Goal: Communication & Community: Ask a question

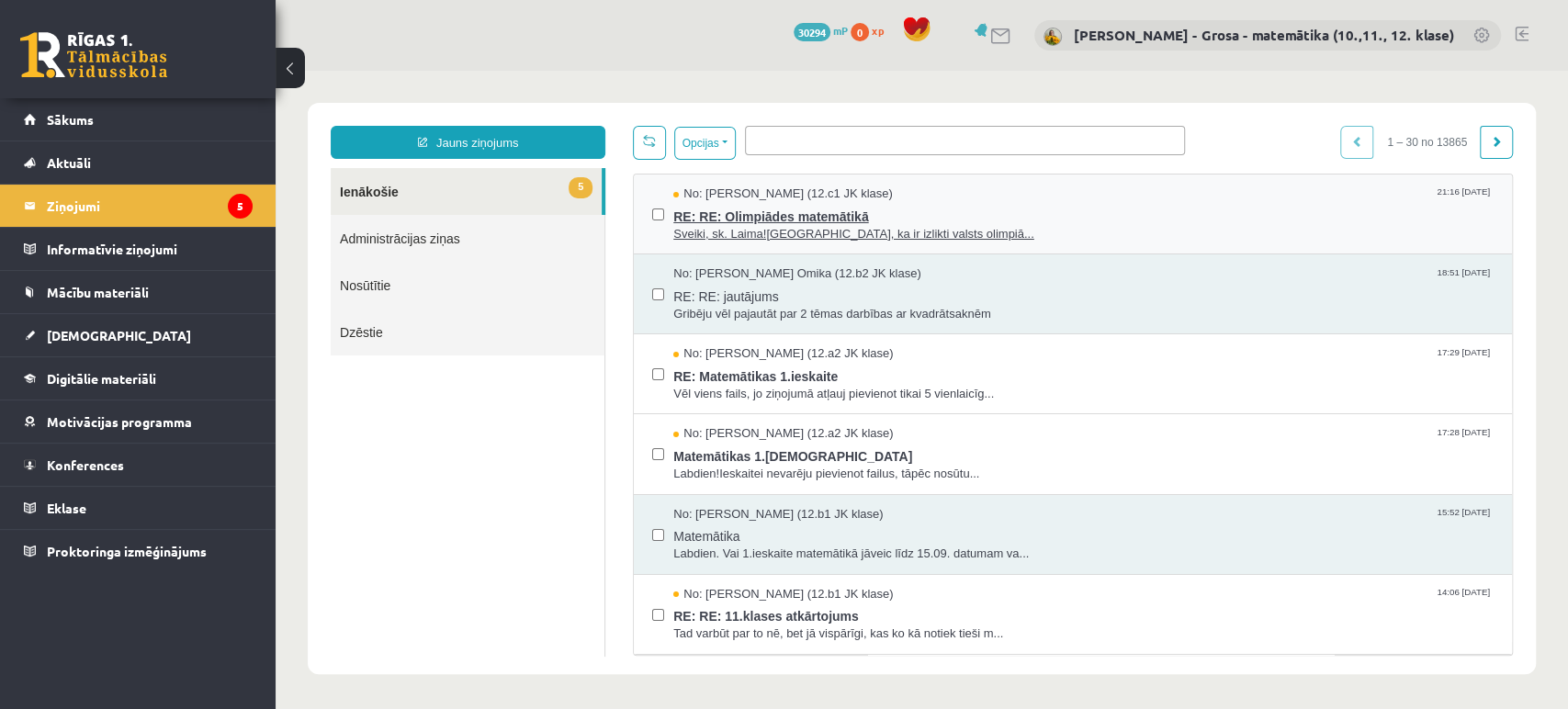
drag, startPoint x: 276, startPoint y: 71, endPoint x: 790, endPoint y: 200, distance: 529.9
click at [360, 284] on link "Nosūtītie" at bounding box center [467, 285] width 274 height 47
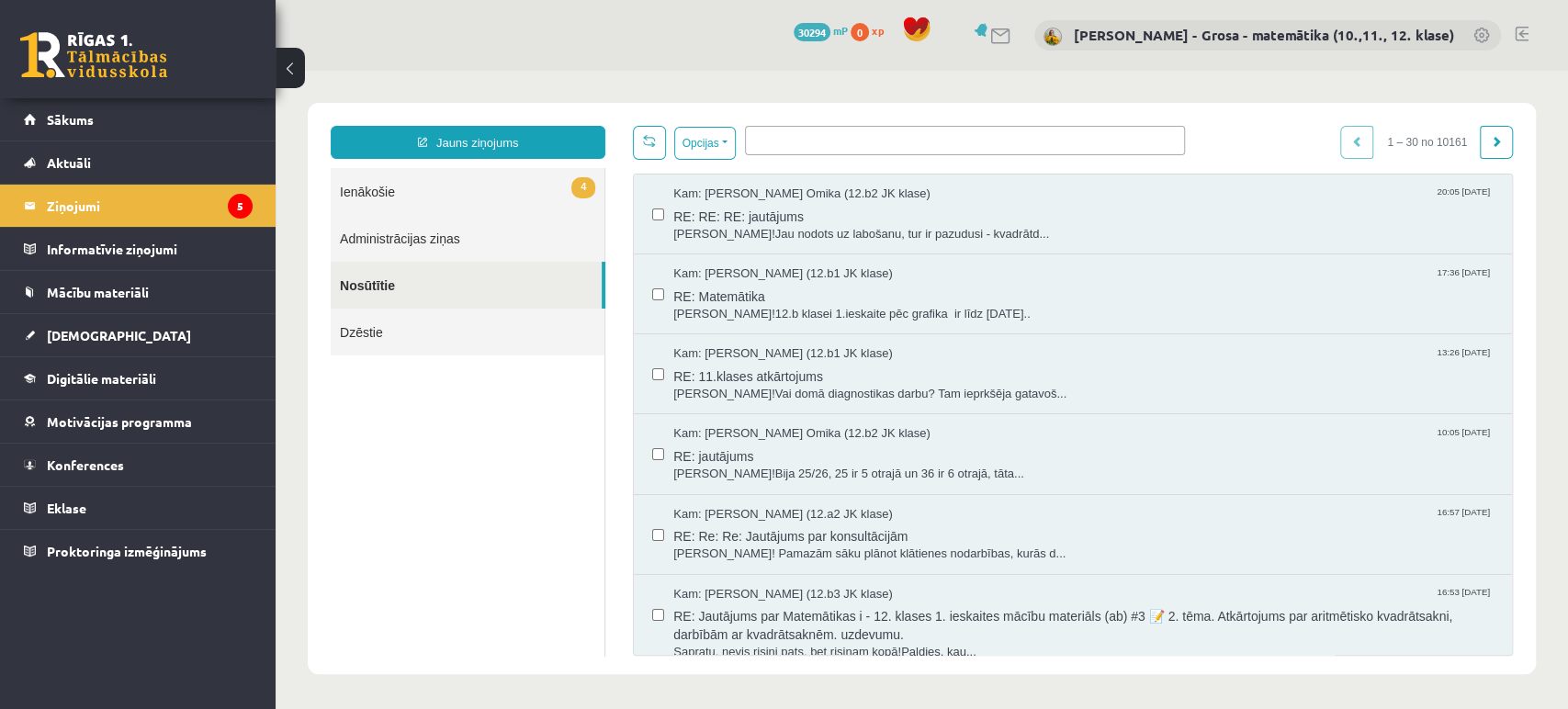
drag, startPoint x: 935, startPoint y: 122, endPoint x: 818, endPoint y: 143, distance: 118.9
click at [818, 143] on ul at bounding box center [964, 137] width 438 height 22
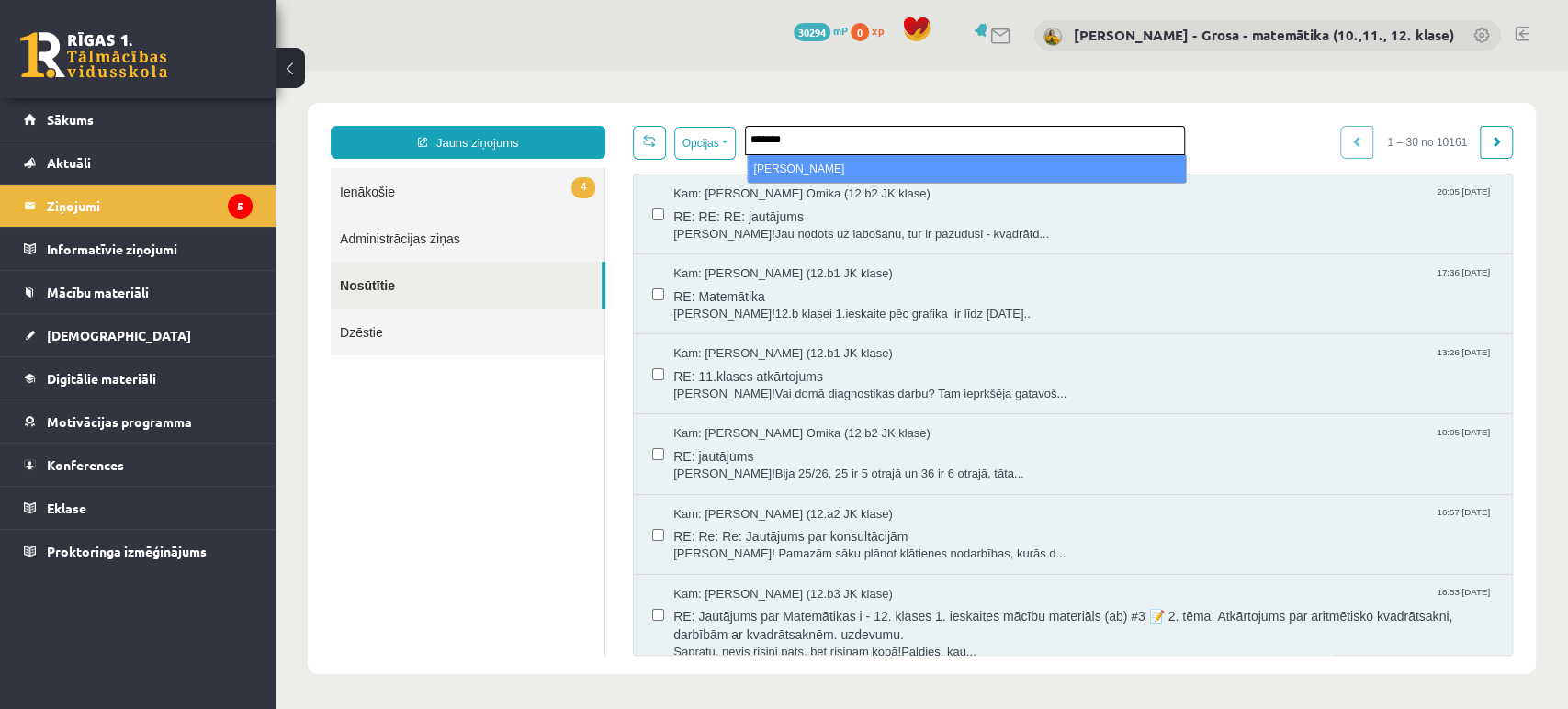
type input "*******"
select select "*****"
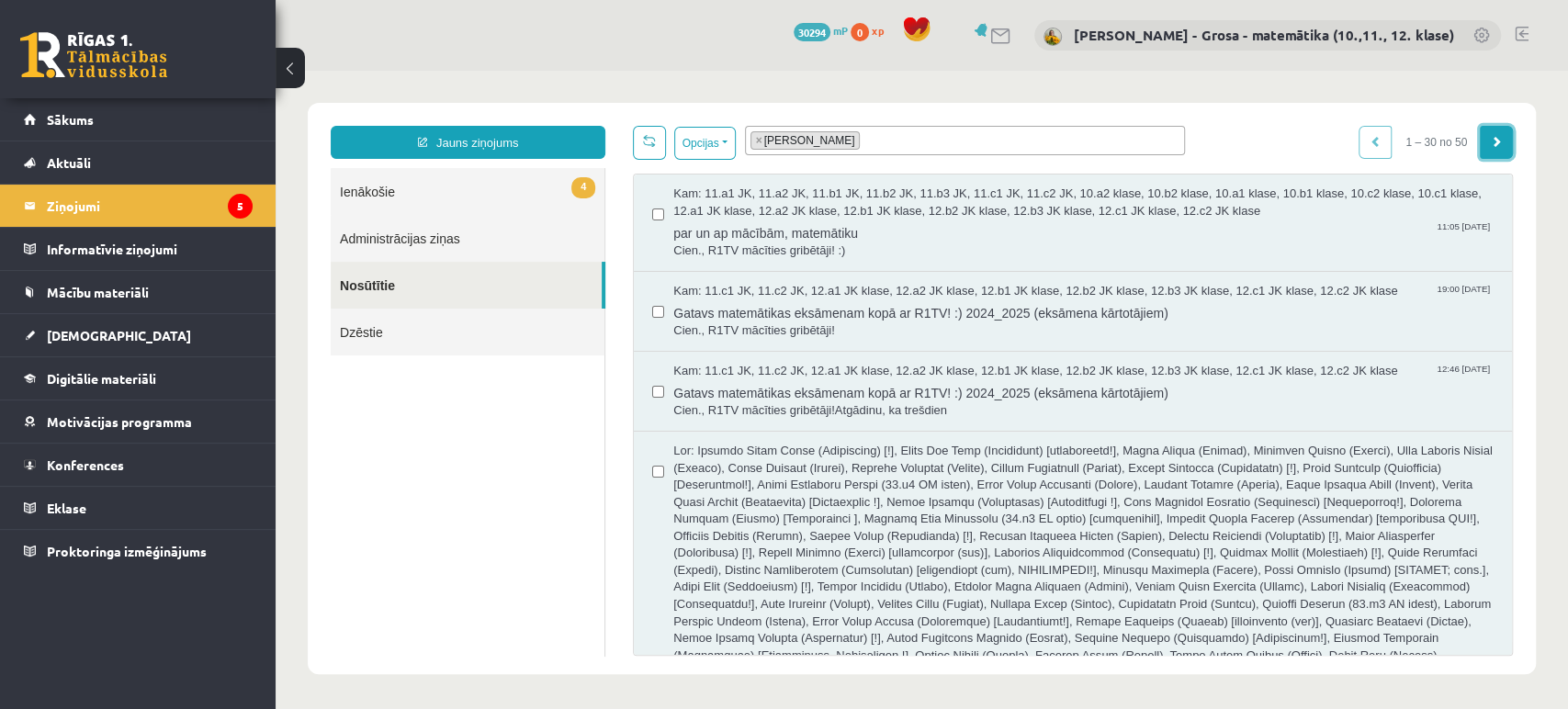
click at [1506, 148] on link at bounding box center [1496, 142] width 33 height 33
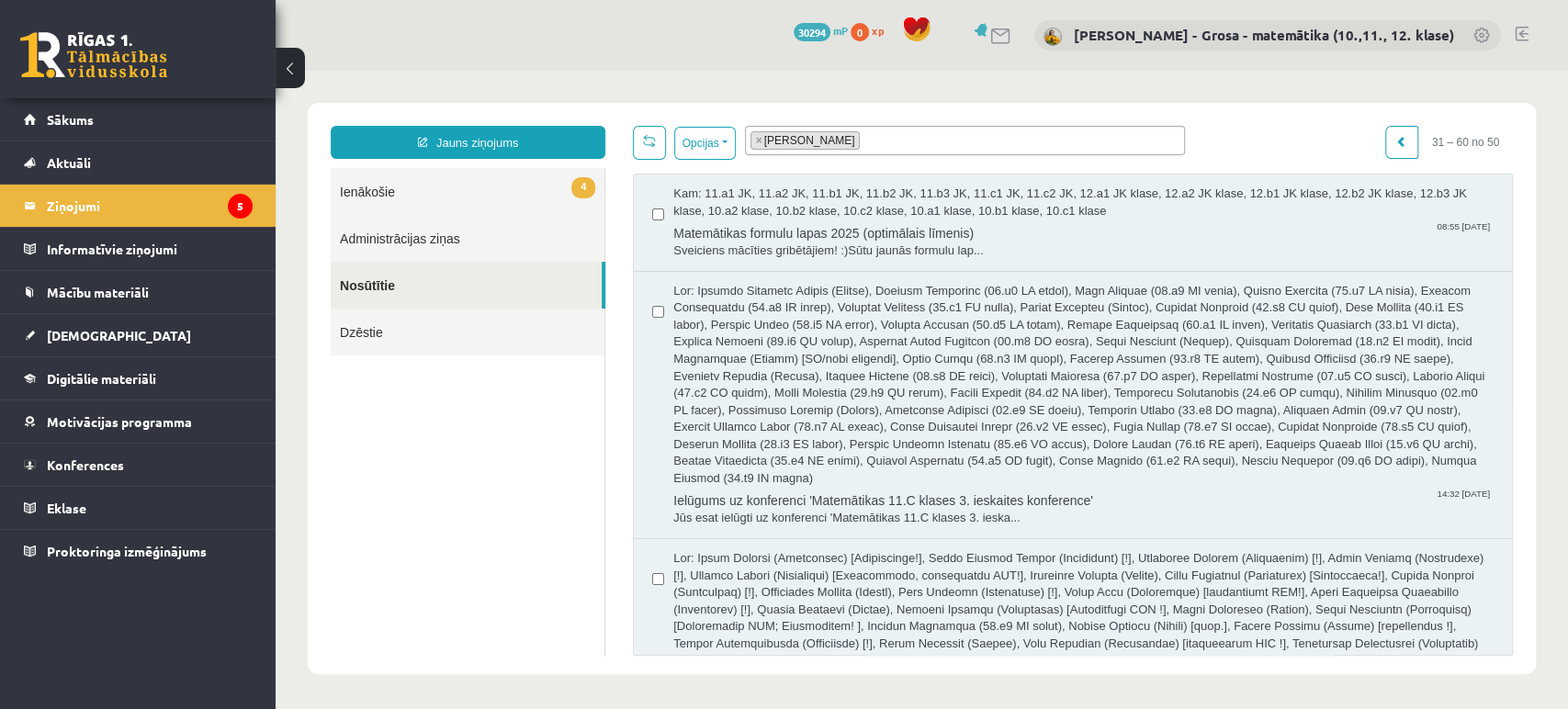
drag, startPoint x: 1506, startPoint y: 212, endPoint x: 1528, endPoint y: 480, distance: 268.9
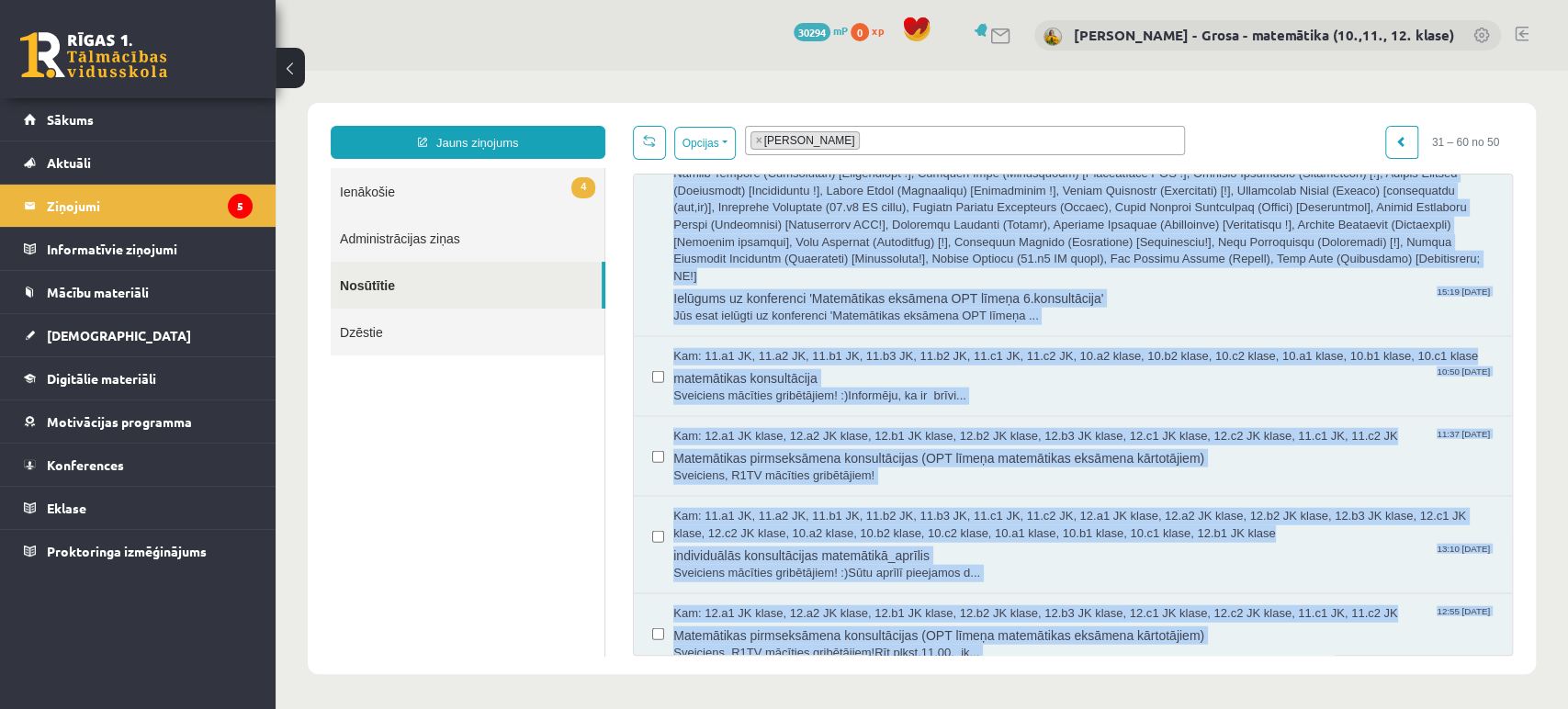
scroll to position [4118, 0]
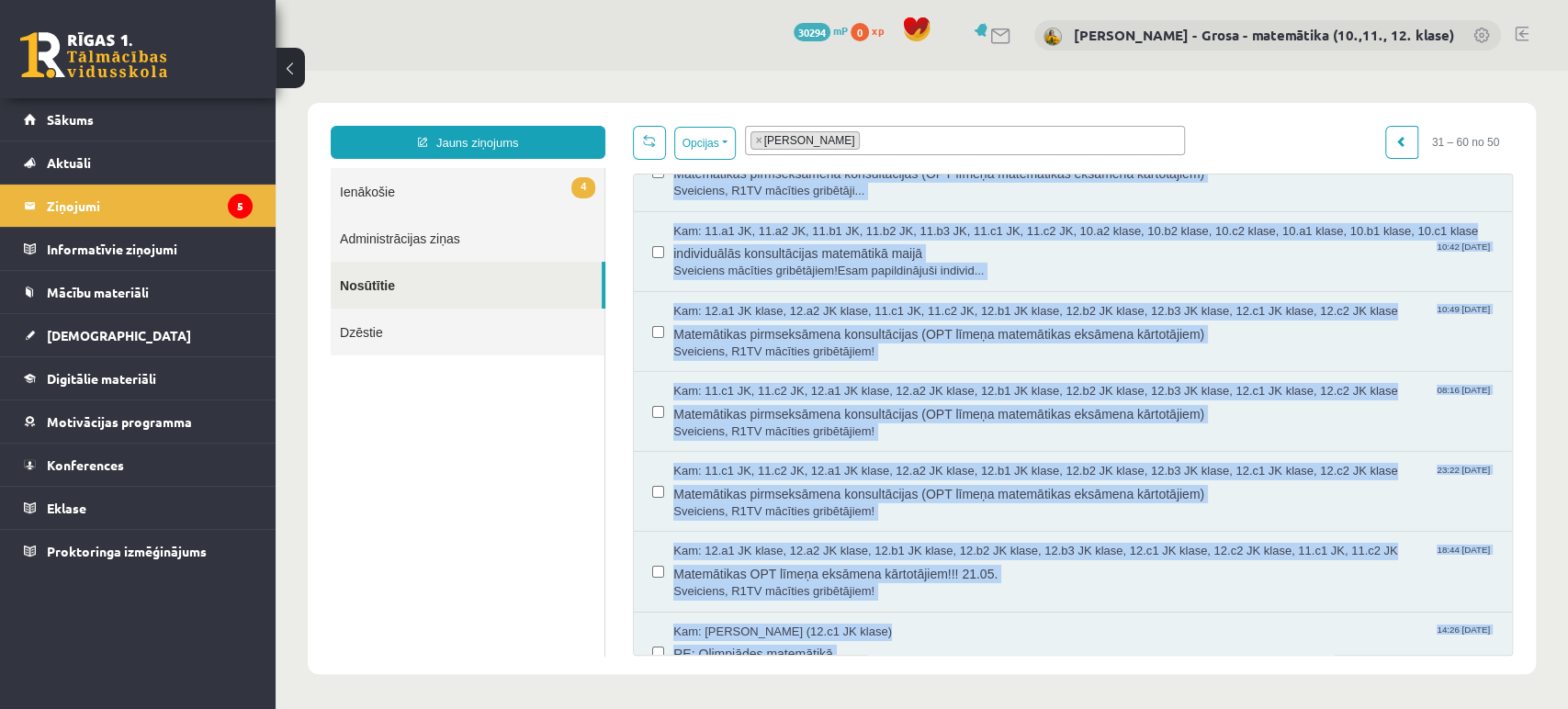
drag, startPoint x: 1512, startPoint y: 202, endPoint x: 1566, endPoint y: 689, distance: 490.0
click at [1566, 689] on body "**********" at bounding box center [922, 388] width 1292 height 635
click at [1018, 640] on span "RE: Olimpiādes matemātikā" at bounding box center [1084, 651] width 820 height 23
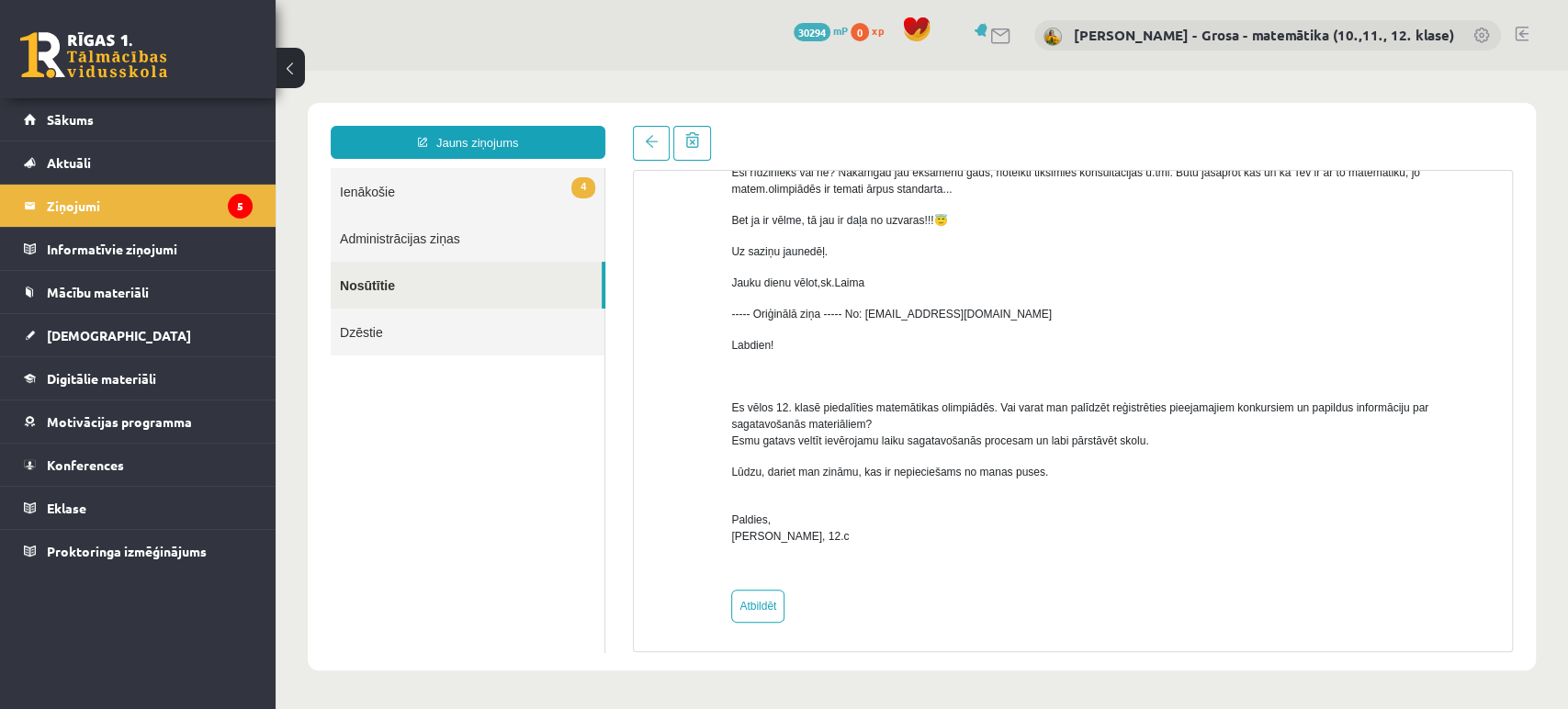
scroll to position [347, 0]
click at [485, 196] on link "4 Ienākošie" at bounding box center [467, 191] width 274 height 47
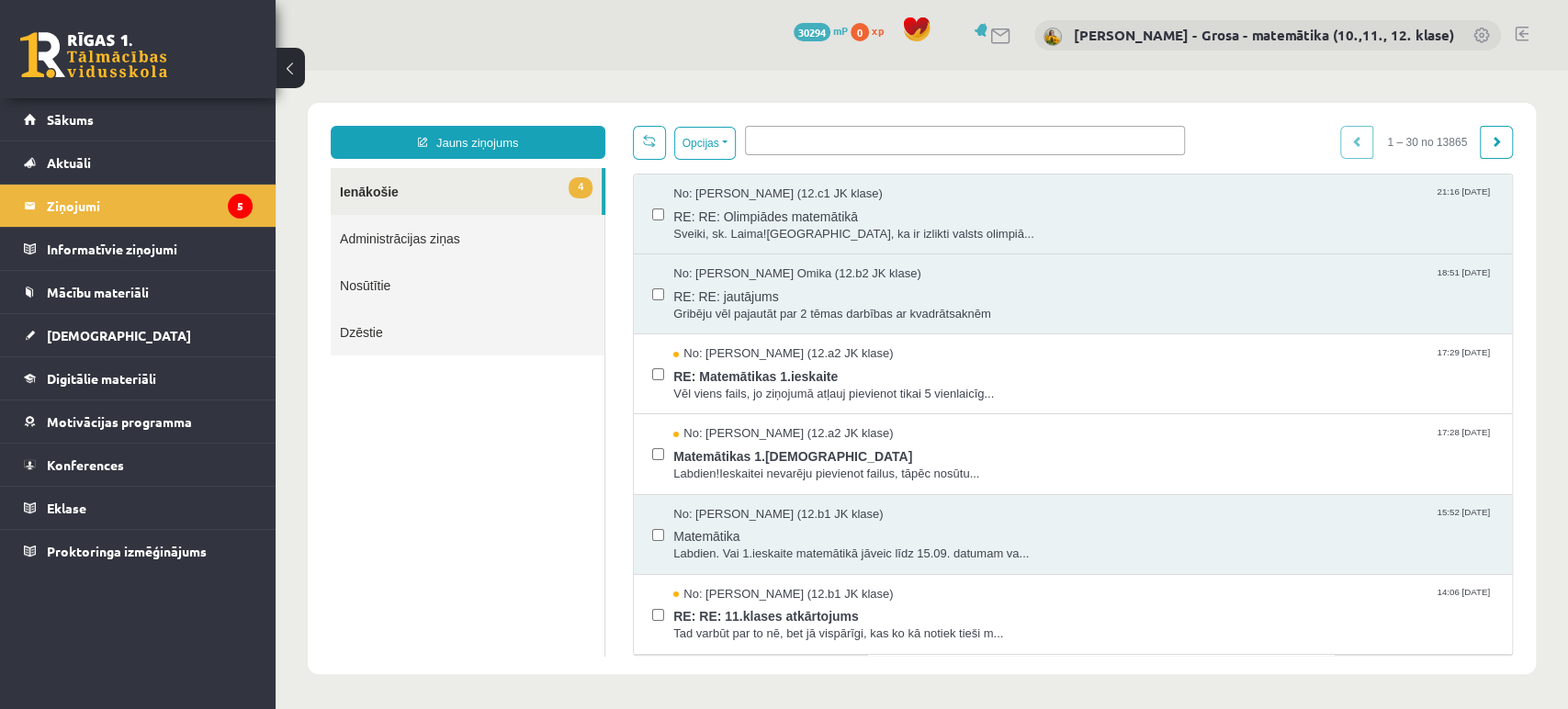
scroll to position [0, 0]
click at [369, 282] on link "Nosūtītie" at bounding box center [467, 285] width 274 height 47
